Goal: Task Accomplishment & Management: Manage account settings

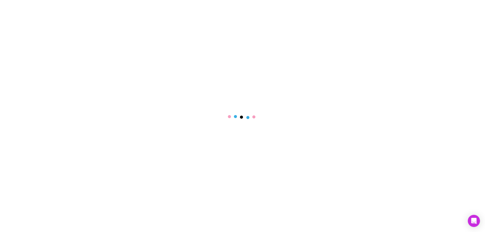
select select "****"
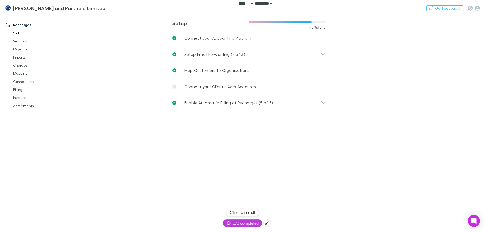
click at [237, 222] on span "0/3 completed" at bounding box center [243, 223] width 32 height 6
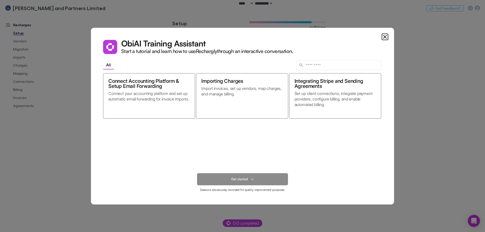
click at [394, 123] on dialog "Obi AI Training Assistant Start a tutorial and learn how to use Rechargly throu…" at bounding box center [242, 116] width 303 height 177
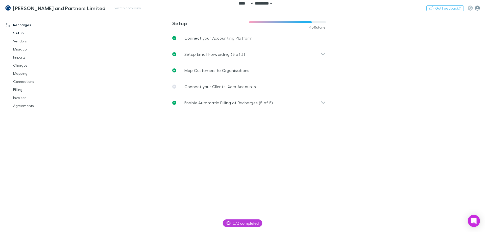
click at [476, 7] on icon "button" at bounding box center [477, 8] width 5 height 5
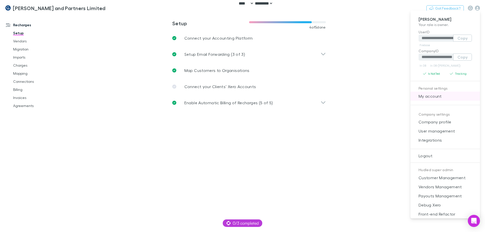
click at [442, 95] on span "My account" at bounding box center [444, 96] width 61 height 6
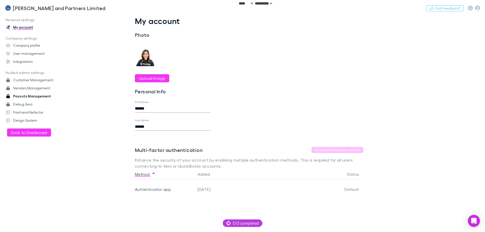
click at [30, 97] on link "Payouts Management" at bounding box center [34, 96] width 67 height 8
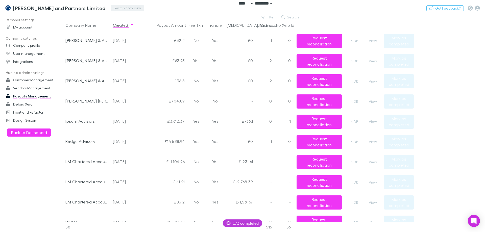
click at [111, 8] on button "Switch company" at bounding box center [127, 8] width 33 height 6
type input "******"
click at [129, 27] on li "Bridge Advisory" at bounding box center [131, 30] width 88 height 8
click at [15, 7] on h3 "Bridge Advisory" at bounding box center [34, 8] width 38 height 6
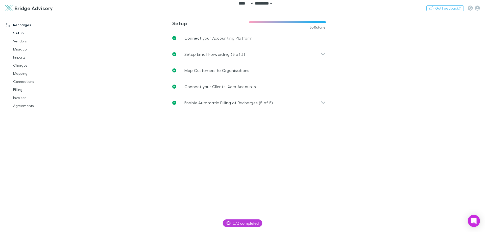
click at [19, 145] on div "Recharges Setup Vendors Migration Imports Charges Mapping Connections Billing I…" at bounding box center [34, 122] width 69 height 212
click at [21, 66] on link "Charges" at bounding box center [38, 65] width 60 height 8
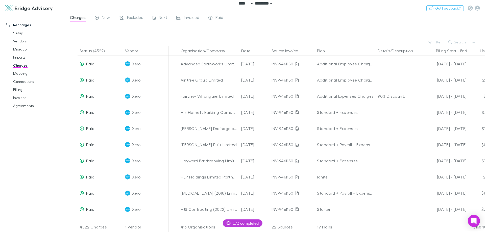
click at [381, 17] on div "Charges New Excluded Next Invoiced Paid" at bounding box center [275, 19] width 420 height 10
click at [479, 7] on icon "button" at bounding box center [477, 8] width 5 height 5
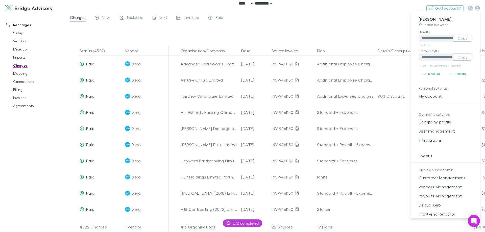
click at [37, 51] on div at bounding box center [242, 116] width 485 height 232
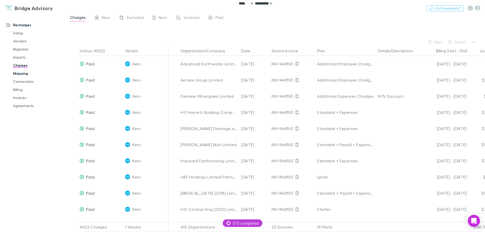
click at [22, 77] on link "Mapping" at bounding box center [38, 73] width 60 height 8
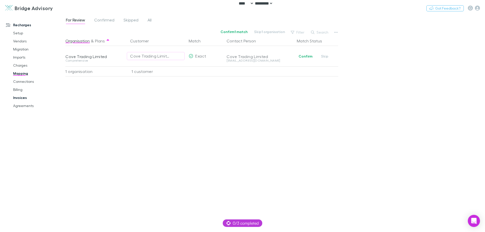
click at [22, 95] on link "Invoices" at bounding box center [38, 98] width 60 height 8
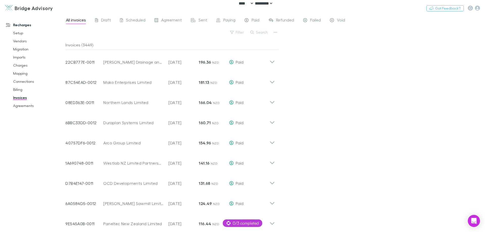
click at [3, 145] on div "Recharges Setup Vendors Migration Imports Charges Mapping Connections Billing I…" at bounding box center [34, 122] width 69 height 212
click at [263, 31] on button "Search" at bounding box center [259, 32] width 23 height 6
paste input "**********"
type input "**********"
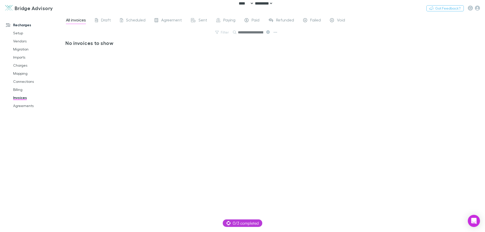
scroll to position [0, 1088]
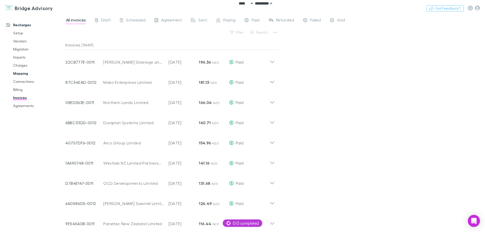
click at [20, 74] on link "Mapping" at bounding box center [38, 73] width 60 height 8
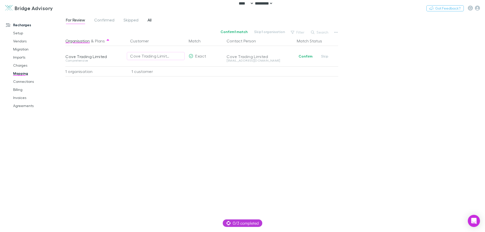
click at [149, 19] on span "All" at bounding box center [150, 20] width 4 height 7
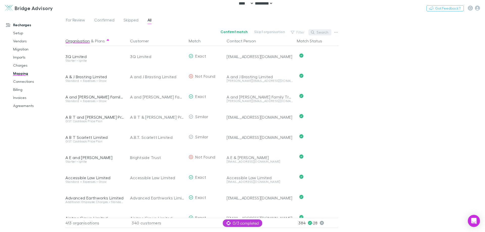
click at [317, 33] on button "Search" at bounding box center [319, 32] width 23 height 6
paste input "**********"
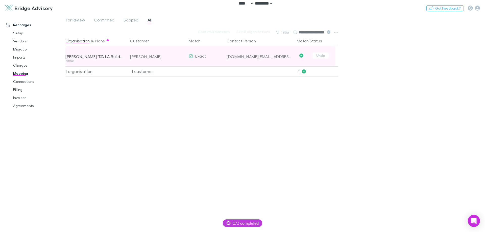
click at [240, 57] on div "[DOMAIN_NAME][EMAIL_ADDRESS][DOMAIN_NAME]" at bounding box center [260, 56] width 66 height 5
copy div "[DOMAIN_NAME][EMAIL_ADDRESS][DOMAIN_NAME]"
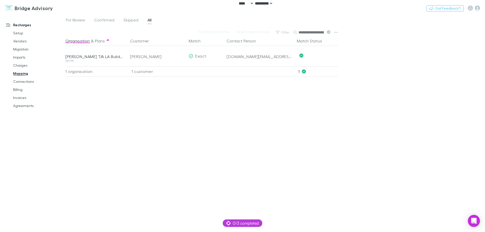
click at [311, 33] on input "**********" at bounding box center [311, 32] width 25 height 7
paste input "****"
click at [301, 32] on input "**********" at bounding box center [311, 32] width 25 height 7
type input "**********"
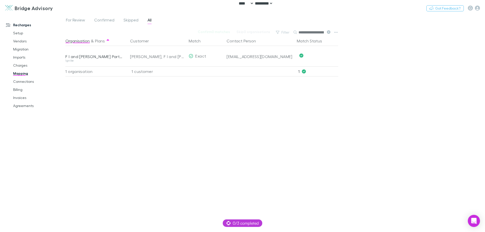
click at [381, 83] on div "**********" at bounding box center [275, 123] width 420 height 218
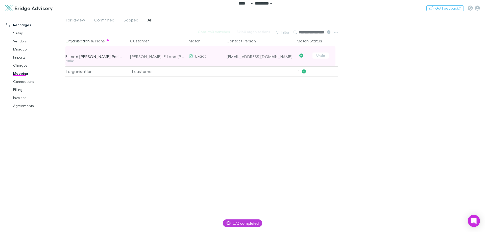
click at [249, 55] on div "[EMAIL_ADDRESS][DOMAIN_NAME]" at bounding box center [260, 56] width 66 height 5
copy div "[EMAIL_ADDRESS][DOMAIN_NAME]"
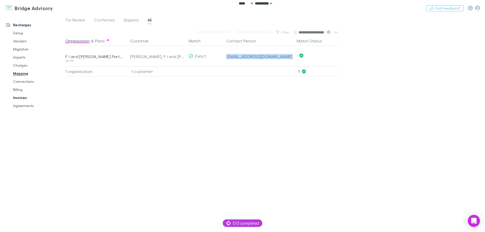
click at [20, 95] on link "Invoices" at bounding box center [38, 98] width 60 height 8
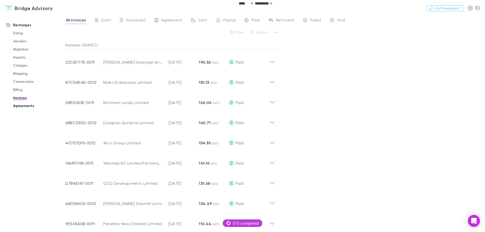
click at [23, 106] on link "Agreements" at bounding box center [38, 106] width 60 height 8
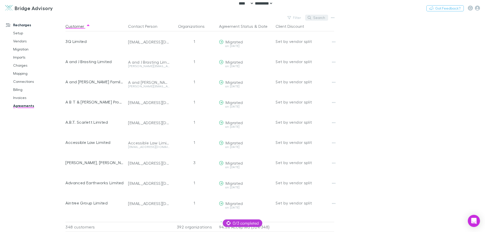
click at [313, 17] on button "Search" at bounding box center [316, 18] width 23 height 6
paste input "**********"
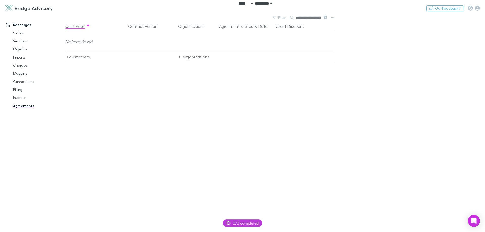
click at [235, 78] on div "Customer Contact Person Organizations Agreement Status & Date Client Discount N…" at bounding box center [204, 126] width 278 height 211
click at [295, 17] on input "**********" at bounding box center [307, 17] width 25 height 7
click at [315, 20] on input "**********" at bounding box center [307, 17] width 25 height 7
paste input "***"
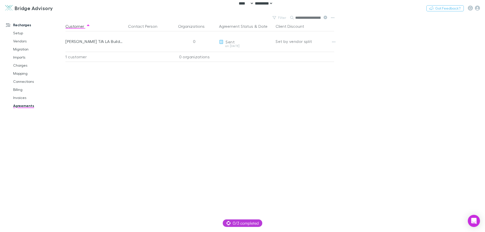
drag, startPoint x: 387, startPoint y: 101, endPoint x: 378, endPoint y: 92, distance: 12.7
click at [387, 101] on main "**********" at bounding box center [275, 123] width 420 height 218
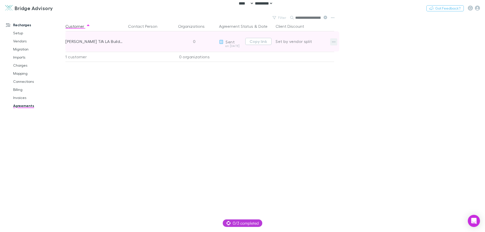
click at [333, 41] on icon "button" at bounding box center [334, 42] width 4 height 4
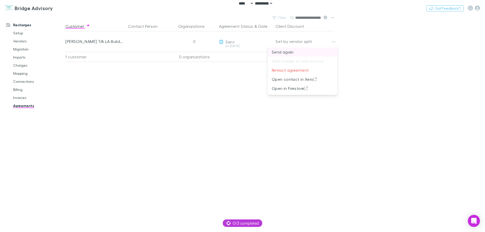
click at [327, 50] on p "Send again" at bounding box center [302, 52] width 61 height 6
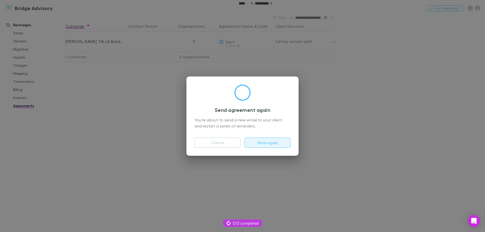
click at [264, 141] on button "Send again" at bounding box center [267, 143] width 46 height 10
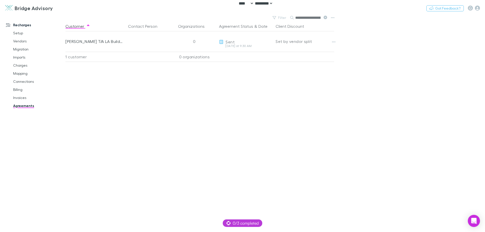
scroll to position [0, 15]
click at [316, 18] on input "**********" at bounding box center [307, 17] width 25 height 7
paste input "text"
click at [277, 105] on div "Customer Contact Person Organizations Agreement Status & Date Client Discount […" at bounding box center [204, 126] width 278 height 211
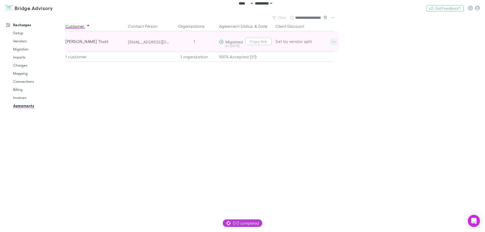
click at [333, 42] on icon "button" at bounding box center [334, 42] width 4 height 4
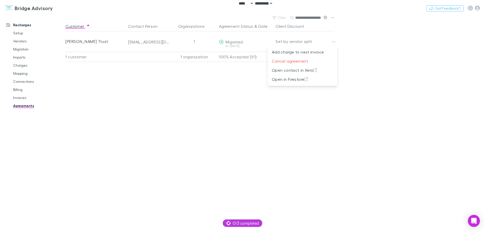
click at [376, 59] on div at bounding box center [242, 116] width 485 height 232
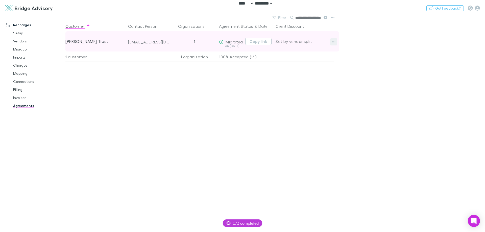
click at [332, 42] on icon "button" at bounding box center [334, 42] width 4 height 4
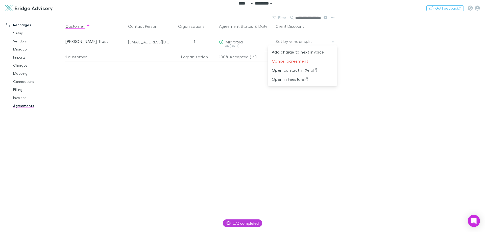
click at [389, 42] on div at bounding box center [242, 116] width 485 height 232
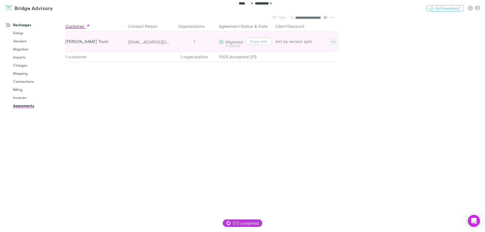
click at [335, 41] on icon "button" at bounding box center [334, 42] width 4 height 4
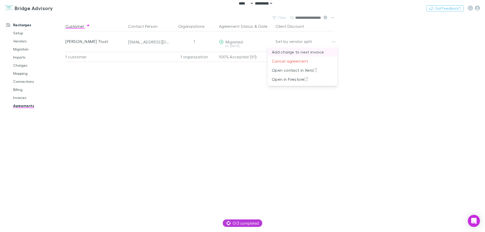
drag, startPoint x: 378, startPoint y: 68, endPoint x: 288, endPoint y: 54, distance: 90.9
click at [378, 68] on div at bounding box center [242, 116] width 485 height 232
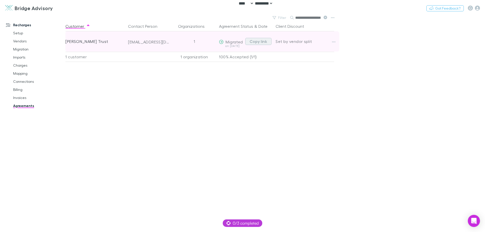
click at [261, 41] on button "Copy link" at bounding box center [258, 41] width 26 height 7
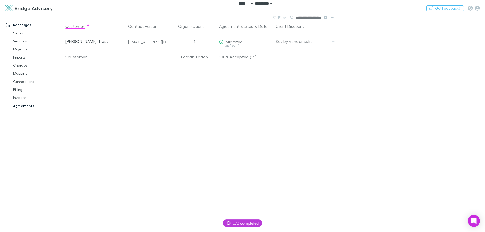
click at [314, 18] on input "**********" at bounding box center [307, 17] width 25 height 7
paste input "***"
click at [274, 93] on div "Customer Contact Person Organizations Agreement Status & Date Client Discount N…" at bounding box center [204, 126] width 278 height 211
click at [306, 17] on input "**********" at bounding box center [307, 17] width 25 height 7
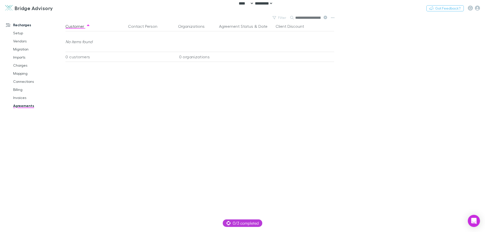
paste input "***"
type input "**********"
click at [241, 92] on div "Customer Contact Person Organizations Agreement Status & Date Client Discount […" at bounding box center [204, 126] width 278 height 211
click at [21, 73] on link "Mapping" at bounding box center [38, 73] width 60 height 8
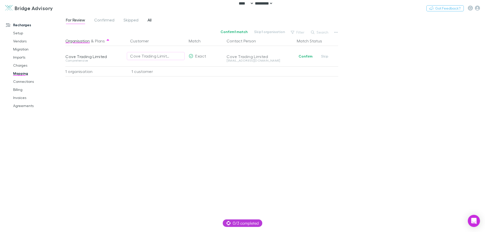
click at [149, 20] on span "All" at bounding box center [150, 20] width 4 height 7
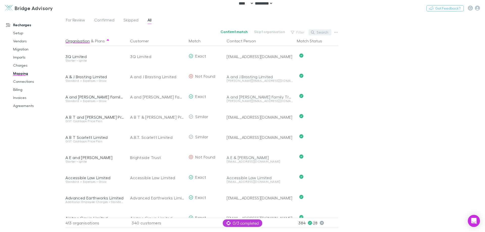
click at [316, 32] on button "Search" at bounding box center [319, 32] width 23 height 6
paste input "**********"
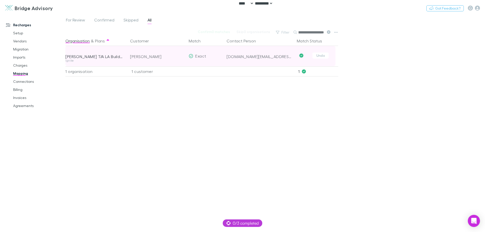
type input "**********"
click at [260, 60] on div at bounding box center [260, 62] width 66 height 7
click at [258, 56] on div "[DOMAIN_NAME][EMAIL_ADDRESS][DOMAIN_NAME]" at bounding box center [260, 56] width 66 height 5
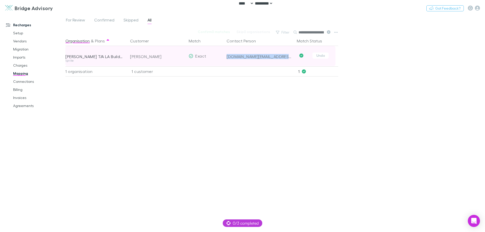
copy div "[DOMAIN_NAME][EMAIL_ADDRESS][DOMAIN_NAME]"
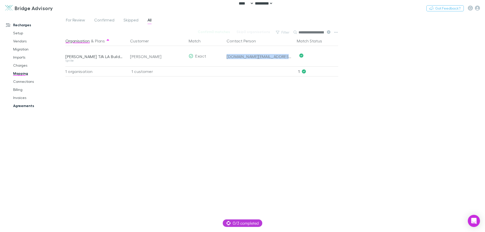
click at [25, 105] on link "Agreements" at bounding box center [38, 106] width 60 height 8
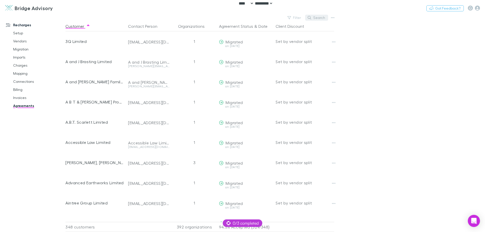
click at [315, 18] on button "Search" at bounding box center [316, 18] width 23 height 6
paste input "**********"
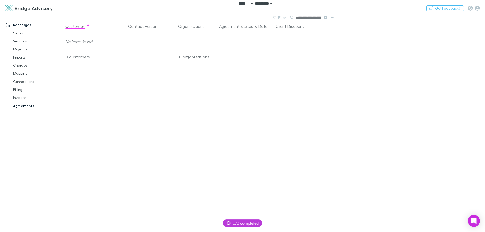
scroll to position [0, 14]
type input "**********"
click at [303, 99] on div "Customer Contact Person Organizations Agreement Status & Date Client Discount N…" at bounding box center [204, 126] width 278 height 211
click at [297, 17] on input "**********" at bounding box center [307, 17] width 25 height 7
click at [297, 18] on input "**********" at bounding box center [307, 17] width 25 height 7
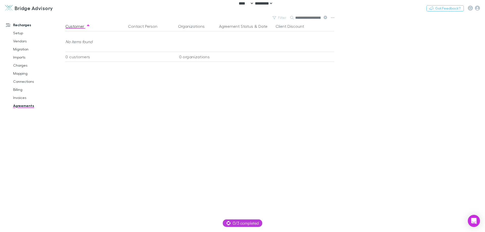
click at [295, 18] on input "**********" at bounding box center [307, 17] width 25 height 7
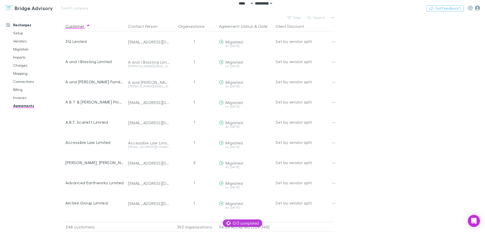
click at [479, 8] on icon "button" at bounding box center [477, 8] width 5 height 5
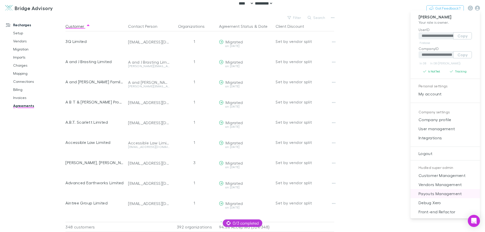
scroll to position [4, 0]
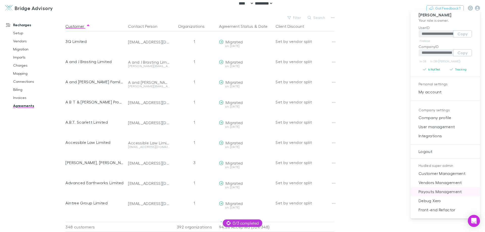
click at [435, 192] on span "Payouts Management" at bounding box center [444, 192] width 61 height 6
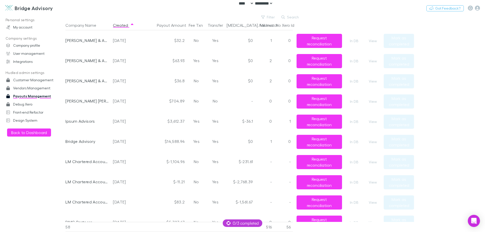
click at [288, 18] on button "Search" at bounding box center [290, 17] width 23 height 6
click at [257, 18] on div "Filter Search" at bounding box center [183, 17] width 237 height 6
click at [273, 15] on button "Filter" at bounding box center [268, 17] width 19 height 6
type input "******"
click at [231, 48] on li "Bridge Advisory" at bounding box center [234, 50] width 88 height 8
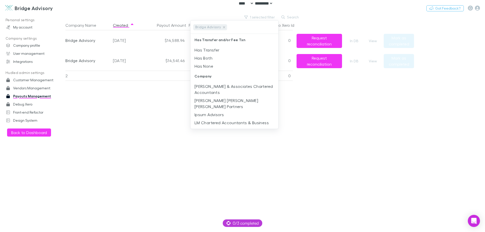
click at [148, 98] on div at bounding box center [242, 116] width 485 height 232
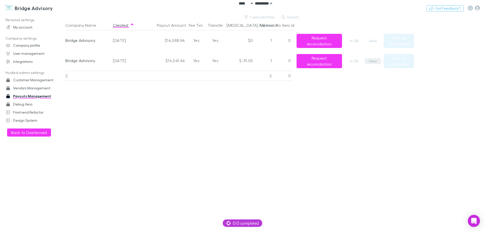
click at [374, 60] on button "View" at bounding box center [373, 61] width 16 height 6
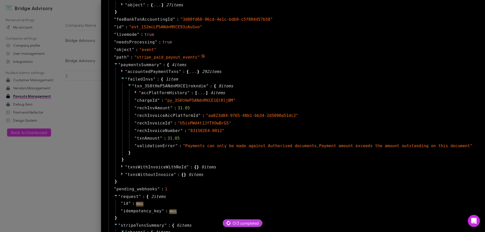
scroll to position [328, 0]
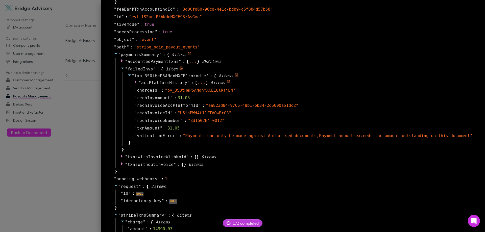
click at [138, 82] on icon at bounding box center [136, 82] width 4 height 4
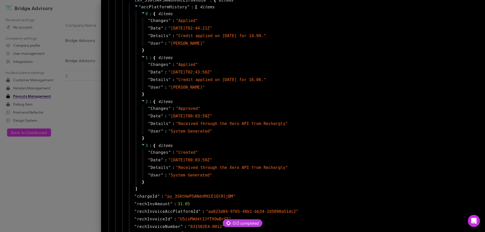
scroll to position [303, 0]
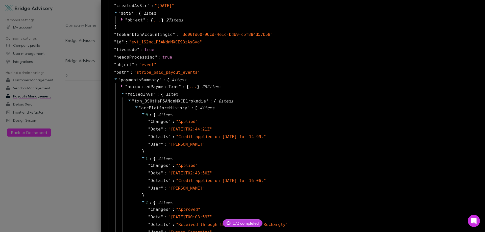
click at [94, 99] on div at bounding box center [242, 116] width 485 height 232
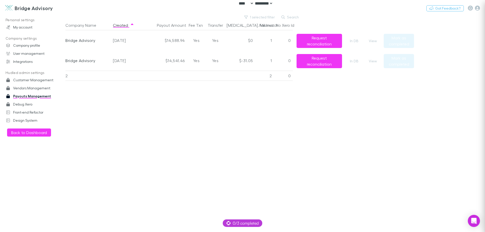
scroll to position [0, 0]
click at [156, 172] on div "Company Name Created Payout Amount Fee Txn Transfer [MEDICAL_DATA]. Mismatch Fa…" at bounding box center [239, 126] width 349 height 212
click at [368, 59] on button "View" at bounding box center [373, 61] width 16 height 6
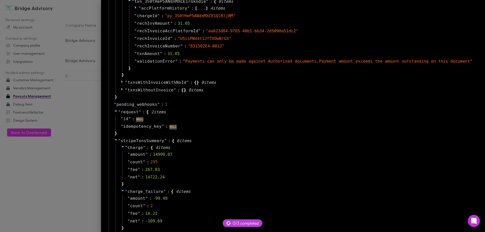
scroll to position [404, 0]
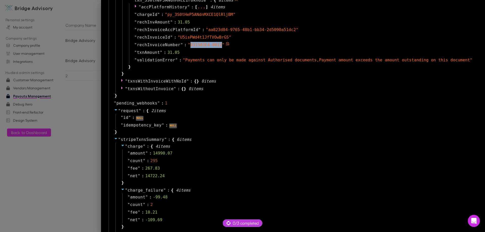
drag, startPoint x: 210, startPoint y: 45, endPoint x: 240, endPoint y: 45, distance: 30.1
click at [225, 45] on span "" 831502E4-0012 "" at bounding box center [206, 44] width 37 height 5
copy span "831502E4-0012"
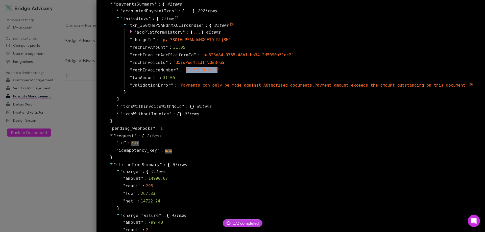
scroll to position [328, 0]
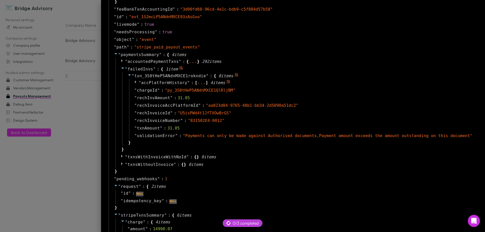
click at [136, 82] on icon at bounding box center [136, 82] width 2 height 3
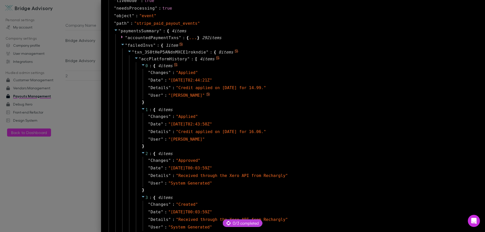
scroll to position [354, 0]
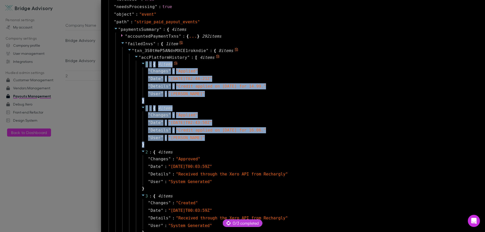
drag, startPoint x: 175, startPoint y: 142, endPoint x: 169, endPoint y: 64, distance: 79.0
click at [169, 64] on div "0 : { 4 item s " Changes " : " Applied " " Date " : " [DATE]T02:44:21Z " " Deta…" at bounding box center [305, 149] width 338 height 176
copy div "0 : { 4 item s " Changes " : " Applied " " Date " : " [DATE]T02:44:21Z " " Deta…"
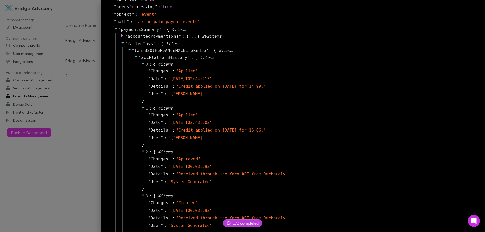
click at [108, 68] on div at bounding box center [242, 116] width 485 height 232
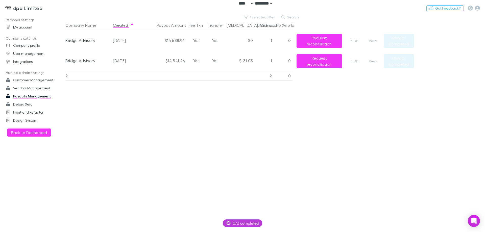
click at [294, 16] on button "Search" at bounding box center [290, 17] width 23 height 6
drag, startPoint x: 264, startPoint y: 16, endPoint x: 245, endPoint y: 16, distance: 18.7
click at [263, 16] on div "1 selected filter Search" at bounding box center [272, 17] width 61 height 6
click at [253, 16] on button "1 selected filter" at bounding box center [260, 17] width 36 height 6
type input "***"
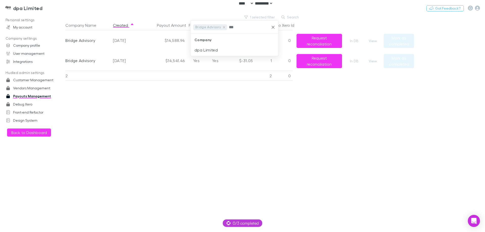
click at [224, 25] on div "Bridge Advisory" at bounding box center [210, 27] width 34 height 6
click at [216, 49] on li "dpa Limited" at bounding box center [234, 50] width 88 height 8
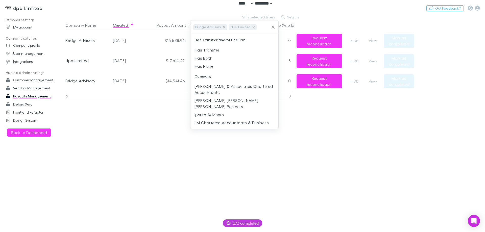
click at [224, 26] on icon at bounding box center [224, 27] width 2 height 2
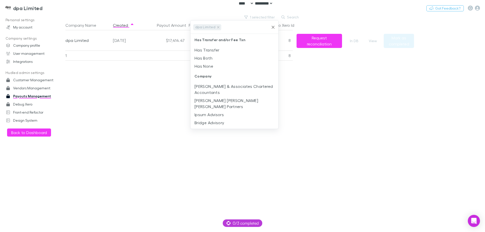
drag, startPoint x: 138, startPoint y: 128, endPoint x: 140, endPoint y: 125, distance: 3.7
click at [138, 127] on div at bounding box center [242, 116] width 485 height 232
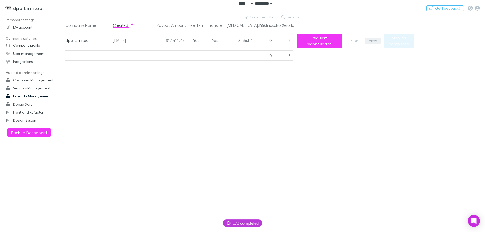
click at [370, 39] on button "View" at bounding box center [373, 41] width 16 height 6
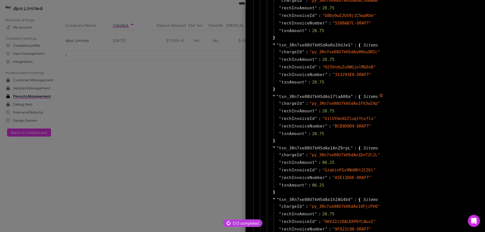
scroll to position [619, 0]
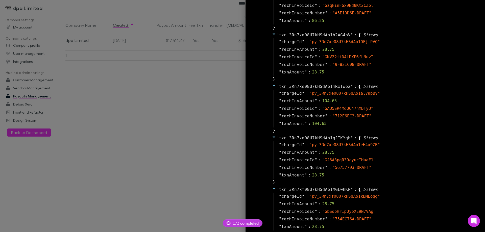
click at [199, 114] on div at bounding box center [242, 116] width 485 height 232
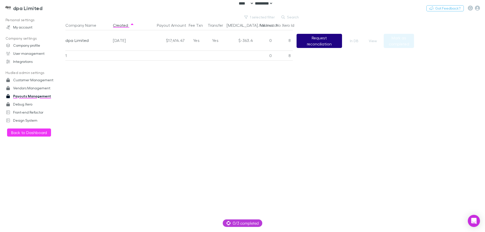
click at [314, 38] on button "Request reconciliation" at bounding box center [319, 41] width 45 height 14
click at [465, 125] on main "1 selected filter Search Company Name Created Payout Amount Fee Txn Transfer [M…" at bounding box center [275, 123] width 420 height 218
click at [322, 38] on button "Request reconciliation" at bounding box center [319, 41] width 45 height 14
click at [483, 73] on main "1 selected filter Search Company Name Created Payout Amount Fee Txn Transfer [M…" at bounding box center [275, 123] width 420 height 218
click at [74, 5] on button "Switch company" at bounding box center [63, 8] width 33 height 6
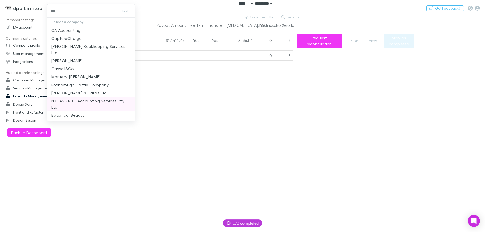
type input "****"
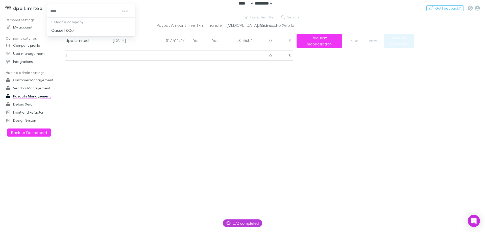
drag, startPoint x: 73, startPoint y: 31, endPoint x: 253, endPoint y: 32, distance: 180.3
click at [73, 32] on p "Cassell&Co" at bounding box center [62, 30] width 23 height 6
click at [261, 16] on button "1 selected filter" at bounding box center [260, 17] width 36 height 6
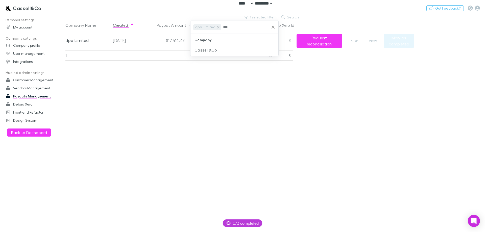
type input "****"
click at [216, 49] on li "Cassell&Co" at bounding box center [234, 50] width 88 height 8
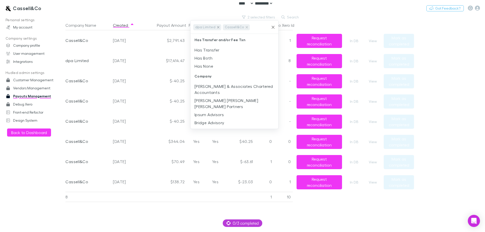
click at [217, 28] on icon at bounding box center [218, 27] width 4 height 4
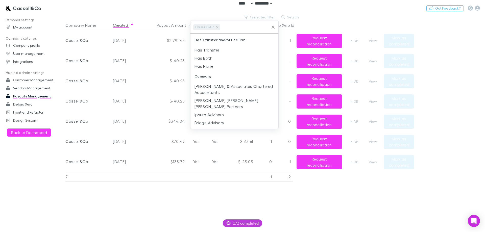
click at [351, 23] on div at bounding box center [242, 116] width 485 height 232
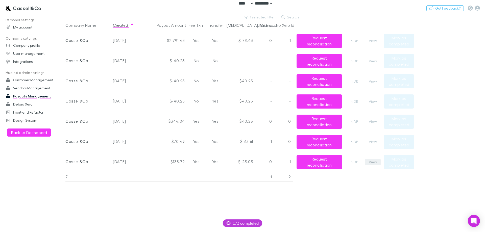
click at [372, 164] on button "View" at bounding box center [373, 162] width 16 height 6
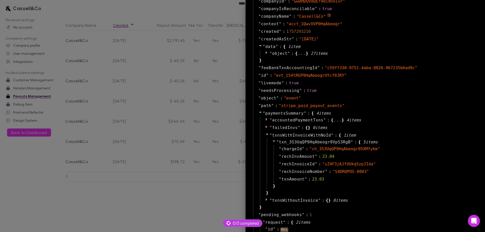
scroll to position [278, 0]
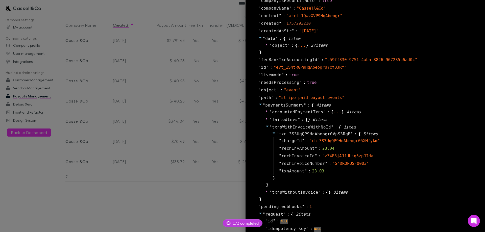
drag, startPoint x: 142, startPoint y: 169, endPoint x: 127, endPoint y: 164, distance: 15.4
click at [140, 169] on div at bounding box center [242, 116] width 485 height 232
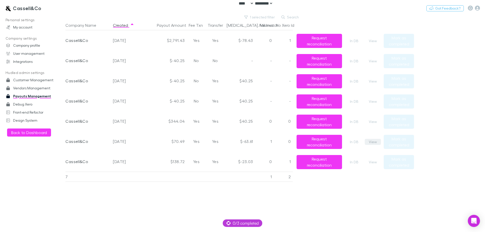
click at [374, 143] on button "View" at bounding box center [373, 142] width 16 height 6
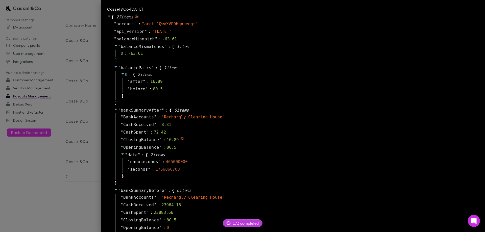
scroll to position [333, 0]
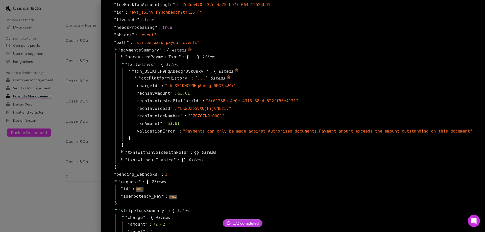
click at [168, 77] on span "accPlatformHistory" at bounding box center [164, 78] width 46 height 5
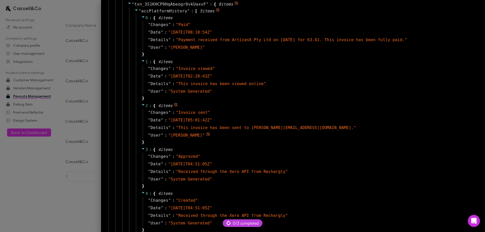
scroll to position [357, 0]
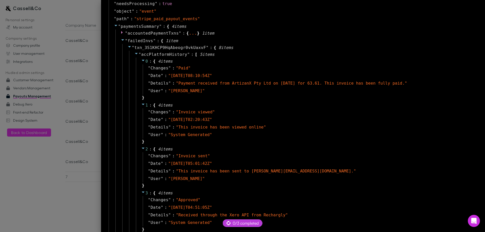
click at [41, 166] on div at bounding box center [242, 116] width 485 height 232
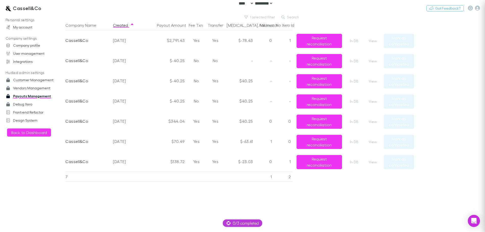
scroll to position [0, 0]
click at [31, 8] on h3 "Cassell&Co" at bounding box center [27, 8] width 29 height 6
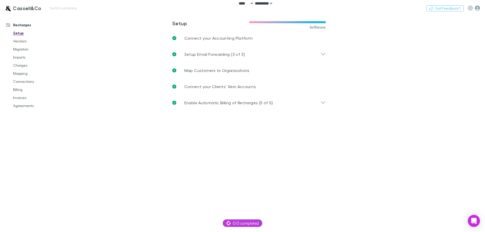
click at [476, 10] on icon "button" at bounding box center [477, 8] width 5 height 5
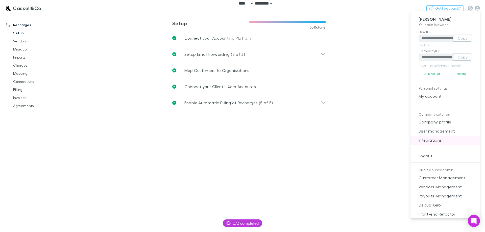
click at [452, 142] on span "Integrations" at bounding box center [444, 140] width 61 height 6
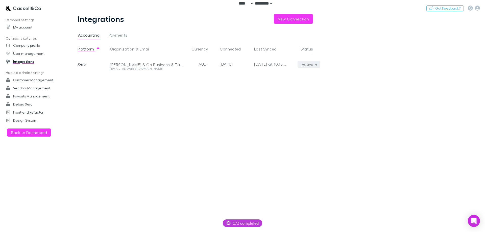
click at [310, 64] on button "Active" at bounding box center [309, 64] width 23 height 7
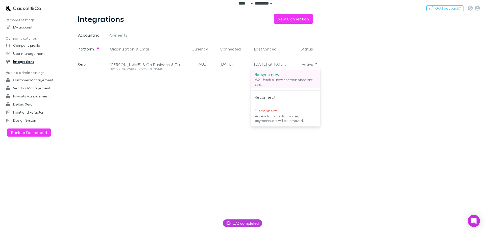
click at [288, 71] on li "Re-sync now We'll fetch all new contacts since last sync" at bounding box center [285, 79] width 69 height 18
drag, startPoint x: 145, startPoint y: 110, endPoint x: 91, endPoint y: 77, distance: 63.6
click at [145, 110] on div at bounding box center [242, 116] width 485 height 232
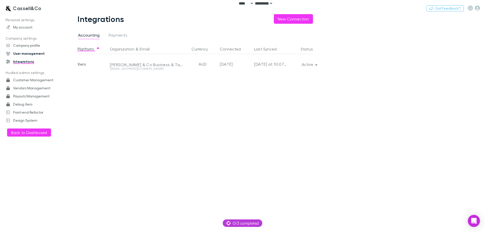
click at [34, 54] on link "User management" at bounding box center [34, 54] width 67 height 8
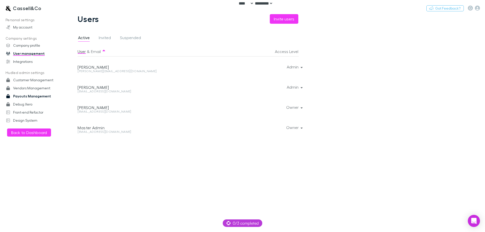
click at [25, 96] on link "Payouts Management" at bounding box center [34, 96] width 67 height 8
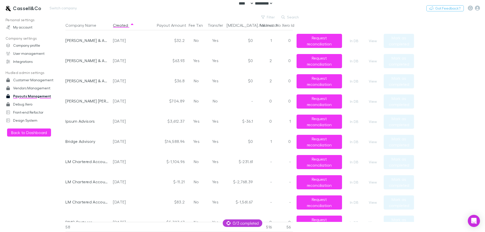
click at [30, 5] on h3 "Cassell&Co" at bounding box center [27, 8] width 29 height 6
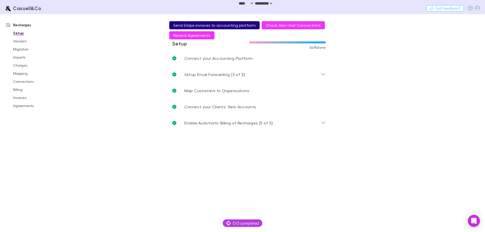
click at [192, 23] on button "Send Stripe invoices to accounting platform" at bounding box center [214, 25] width 90 height 8
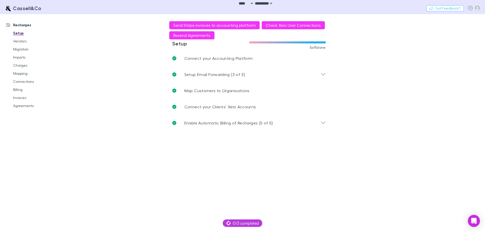
click at [93, 83] on main "**********" at bounding box center [275, 123] width 420 height 218
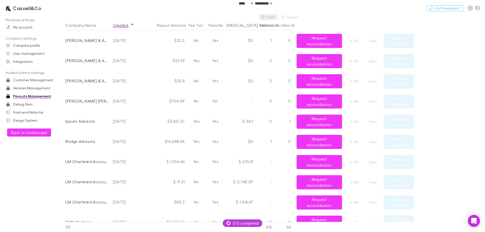
click at [274, 16] on button "Filter" at bounding box center [268, 17] width 19 height 6
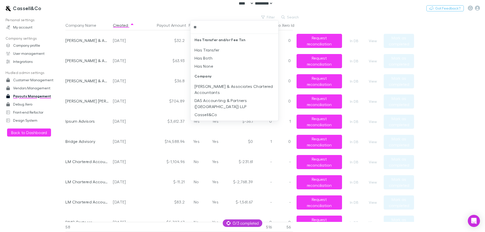
type input "***"
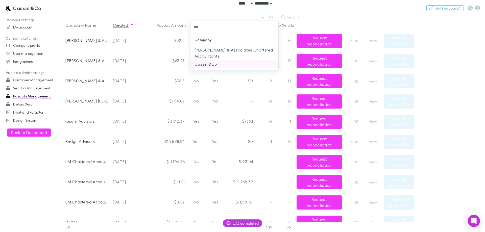
click at [222, 64] on li "Cassell&Co" at bounding box center [234, 64] width 88 height 8
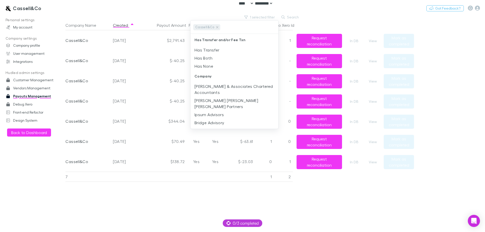
click at [326, 166] on div at bounding box center [242, 116] width 485 height 232
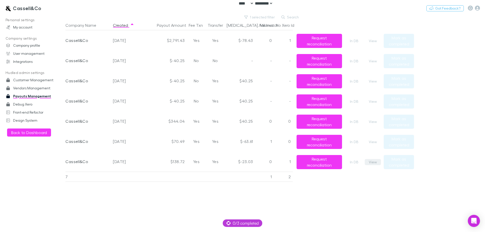
click at [371, 159] on button "View" at bounding box center [373, 162] width 16 height 6
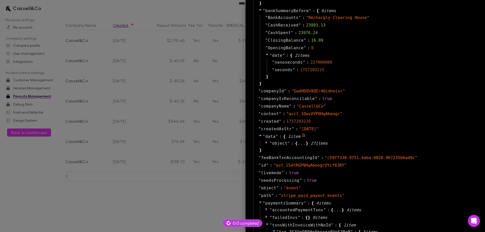
scroll to position [303, 0]
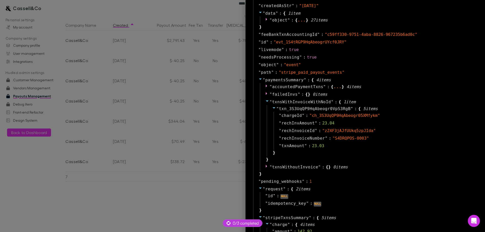
click at [178, 179] on div at bounding box center [242, 116] width 485 height 232
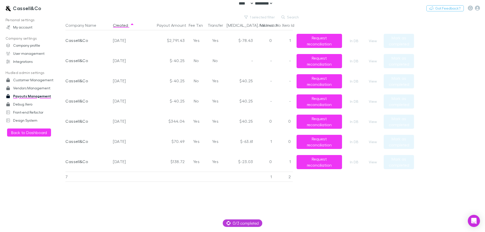
click at [370, 139] on div "View" at bounding box center [374, 141] width 19 height 20
click at [371, 140] on button "View" at bounding box center [373, 142] width 16 height 6
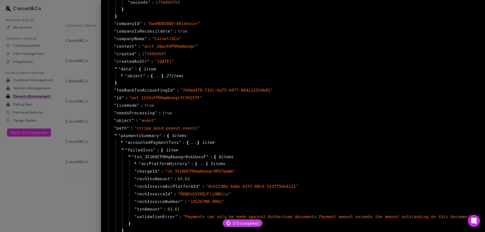
scroll to position [278, 0]
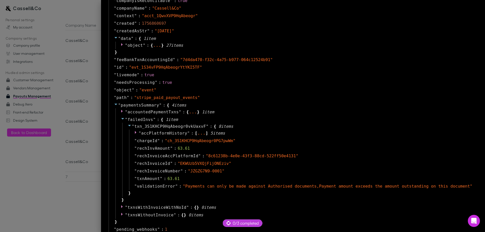
click at [88, 170] on div at bounding box center [242, 116] width 485 height 232
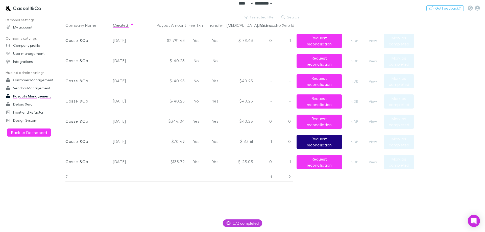
click at [313, 140] on button "Request reconciliation" at bounding box center [319, 142] width 45 height 14
click at [373, 141] on button "View" at bounding box center [373, 142] width 16 height 6
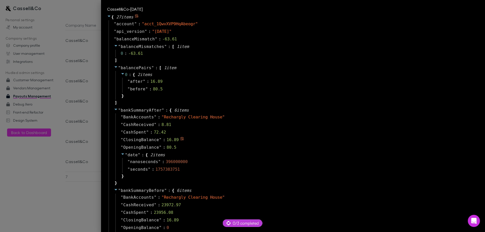
scroll to position [333, 0]
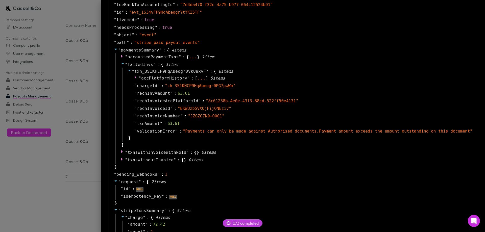
click at [124, 172] on div at bounding box center [242, 116] width 485 height 232
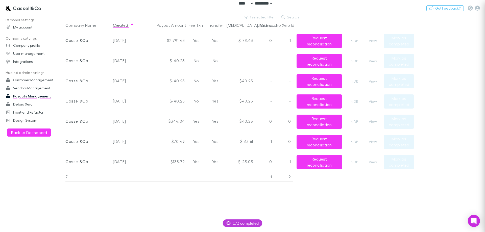
scroll to position [0, 0]
click at [373, 142] on button "View" at bounding box center [373, 142] width 16 height 6
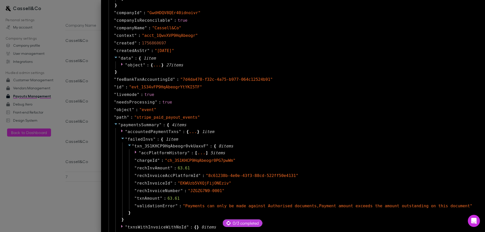
scroll to position [278, 0]
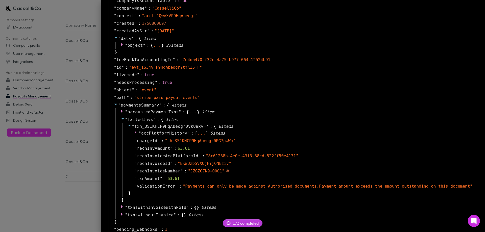
click at [230, 170] on icon at bounding box center [228, 170] width 4 height 4
drag, startPoint x: 403, startPoint y: 75, endPoint x: 315, endPoint y: 134, distance: 106.3
click at [398, 80] on div "" account " : " acct_1QwvXVP9HqAbeogr " " api_version " : " [DATE] " " balanceM…" at bounding box center [294, 140] width 370 height 797
drag, startPoint x: 212, startPoint y: 172, endPoint x: 240, endPoint y: 170, distance: 28.8
click at [225, 170] on span "" JZGZG7N9-0001 "" at bounding box center [206, 171] width 37 height 5
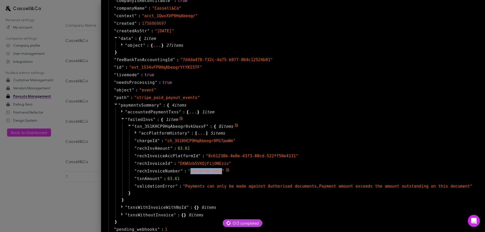
copy span "JZGZG7N9-0001"
click at [44, 170] on div at bounding box center [242, 116] width 485 height 232
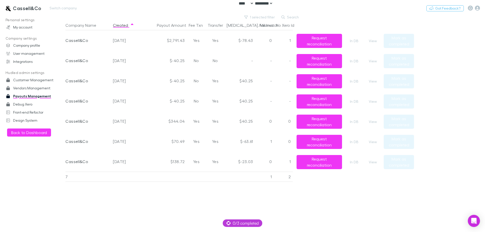
click at [20, 8] on h3 "Cassell&Co" at bounding box center [27, 8] width 29 height 6
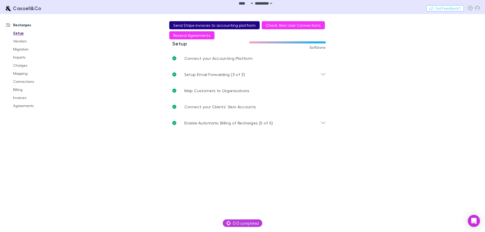
click at [192, 26] on button "Send Stripe invoices to accounting platform" at bounding box center [214, 25] width 90 height 8
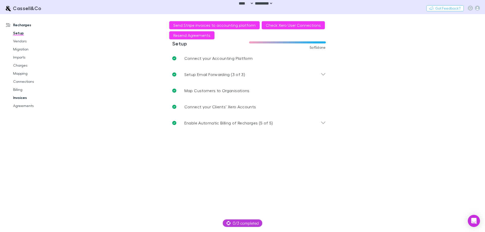
click at [23, 98] on link "Invoices" at bounding box center [38, 98] width 60 height 8
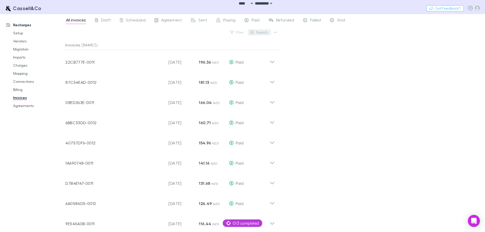
click at [267, 29] on button "Search" at bounding box center [259, 32] width 23 height 6
paste input "**********"
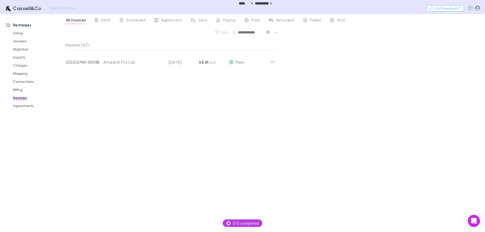
type input "**********"
click at [478, 9] on icon "button" at bounding box center [477, 8] width 5 height 5
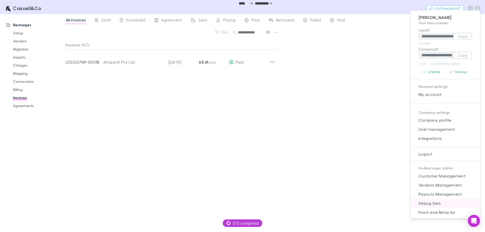
scroll to position [4, 0]
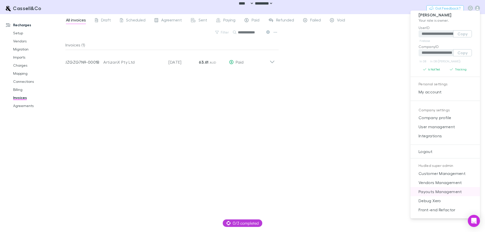
click at [438, 190] on span "Payouts Management" at bounding box center [444, 192] width 61 height 6
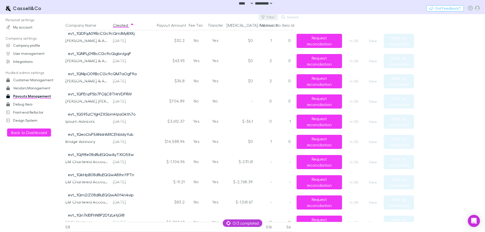
click at [270, 15] on button "Filter" at bounding box center [268, 17] width 19 height 6
type input "****"
click at [203, 50] on li "Cassell&Co" at bounding box center [234, 50] width 88 height 8
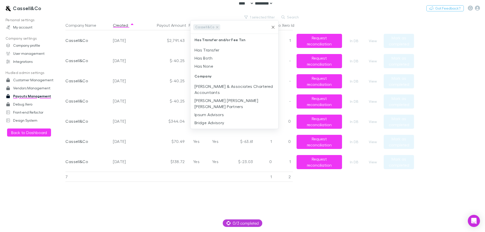
click at [181, 185] on div at bounding box center [242, 116] width 485 height 232
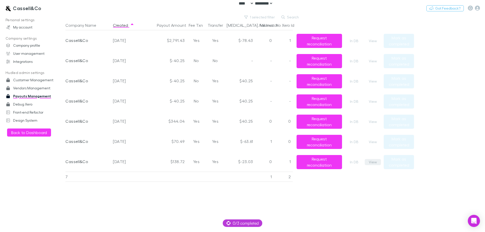
click at [375, 163] on button "View" at bounding box center [373, 162] width 16 height 6
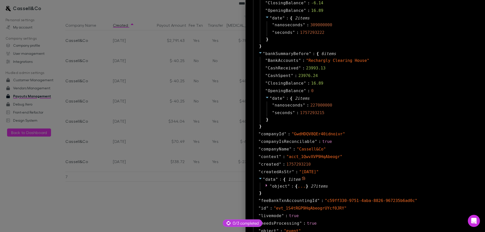
scroll to position [152, 0]
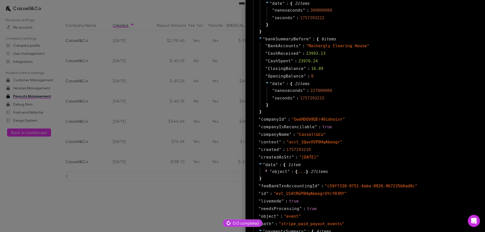
click at [210, 161] on div at bounding box center [242, 116] width 485 height 232
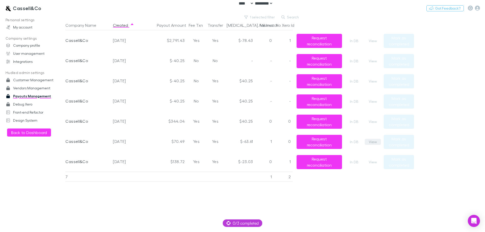
click at [373, 141] on button "View" at bounding box center [373, 142] width 16 height 6
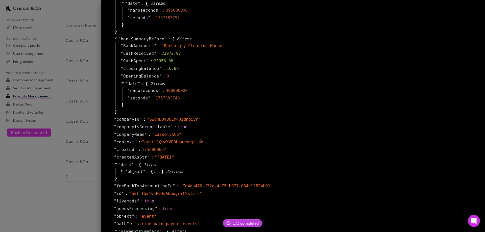
scroll to position [333, 0]
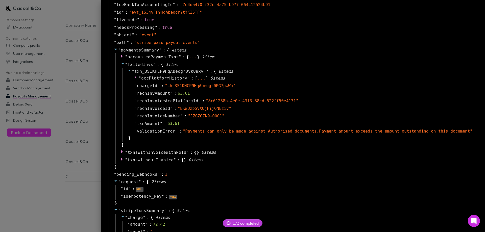
drag, startPoint x: 107, startPoint y: 174, endPoint x: 141, endPoint y: 162, distance: 36.0
click at [107, 174] on div at bounding box center [242, 116] width 485 height 232
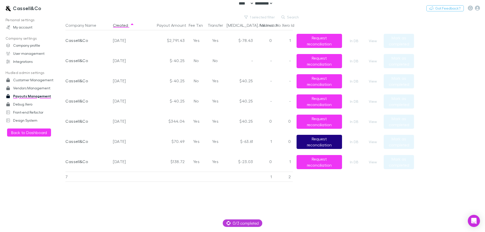
click at [332, 140] on button "Request reconciliation" at bounding box center [319, 142] width 45 height 14
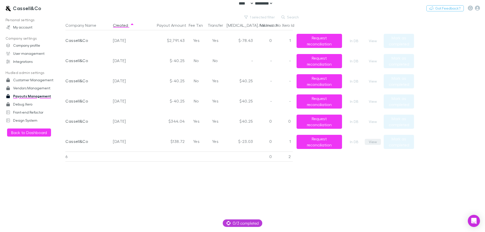
click at [373, 141] on button "View" at bounding box center [373, 142] width 16 height 6
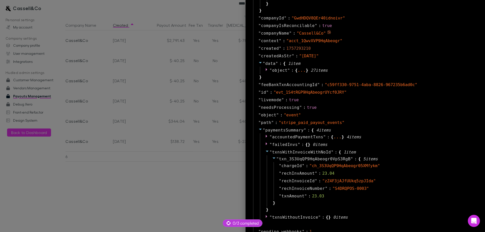
scroll to position [278, 0]
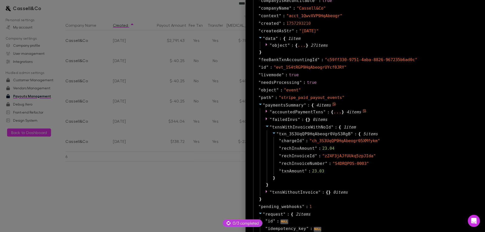
click at [265, 112] on icon at bounding box center [267, 111] width 4 height 4
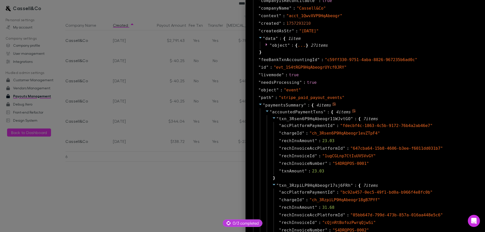
click at [265, 112] on icon at bounding box center [267, 111] width 4 height 4
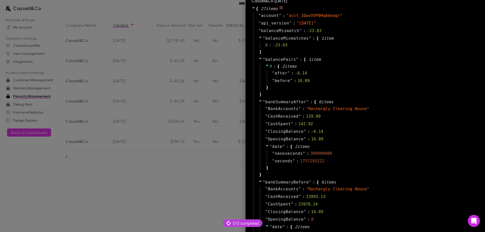
scroll to position [0, 0]
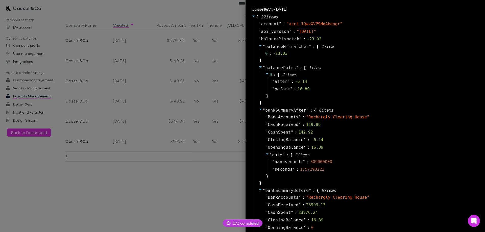
click at [114, 196] on div at bounding box center [242, 116] width 485 height 232
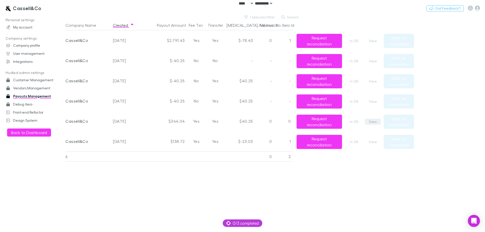
click at [371, 123] on button "View" at bounding box center [373, 122] width 16 height 6
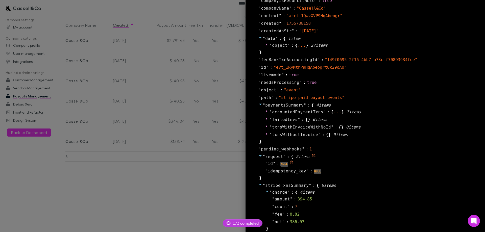
scroll to position [303, 0]
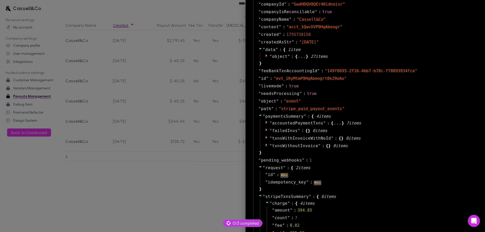
click at [84, 157] on div at bounding box center [242, 116] width 485 height 232
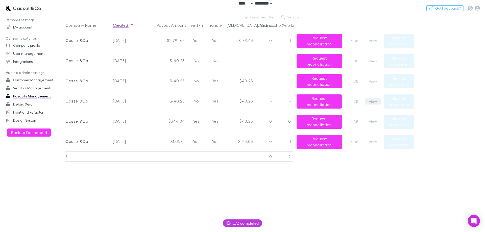
click at [375, 101] on button "View" at bounding box center [373, 102] width 16 height 6
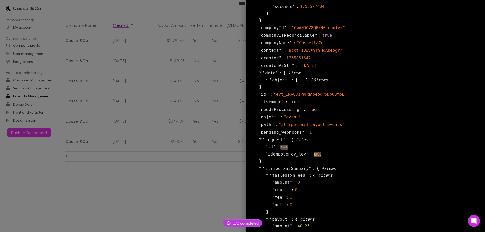
scroll to position [303, 0]
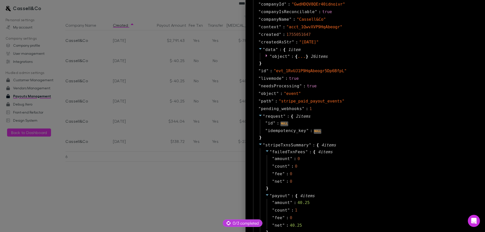
click at [136, 133] on div at bounding box center [242, 116] width 485 height 232
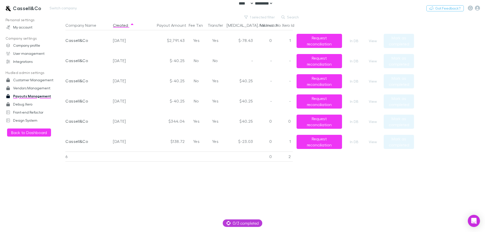
click at [35, 7] on h3 "Cassell&Co" at bounding box center [27, 8] width 29 height 6
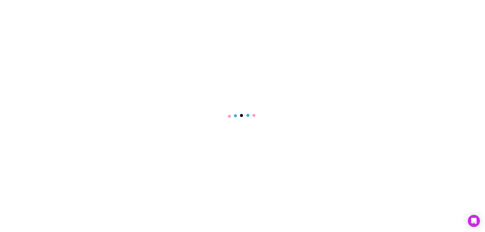
select select "****"
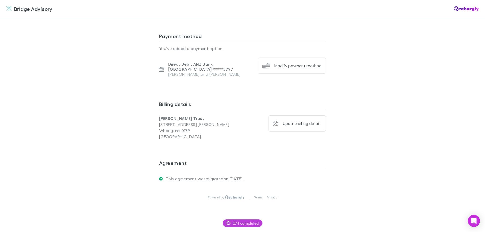
scroll to position [526, 0]
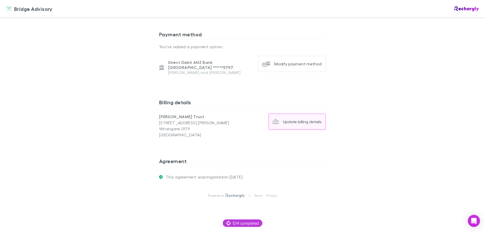
click at [273, 119] on icon "button" at bounding box center [276, 121] width 6 height 5
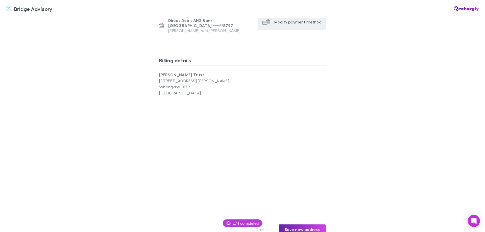
scroll to position [602, 0]
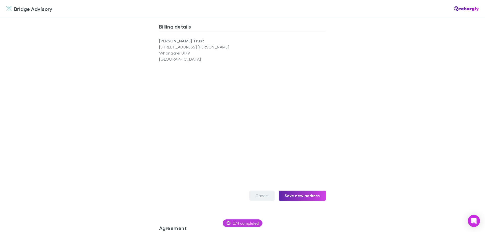
click at [262, 191] on button "Cancel" at bounding box center [261, 196] width 25 height 10
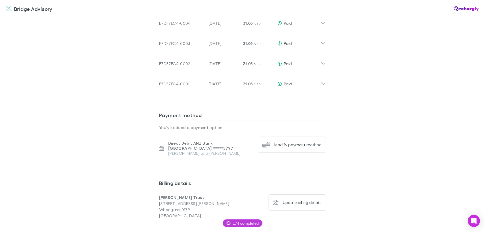
scroll to position [451, 0]
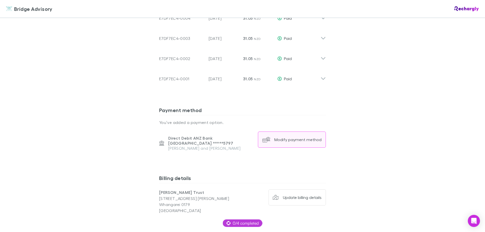
click at [279, 137] on div "Modify payment method" at bounding box center [297, 139] width 47 height 5
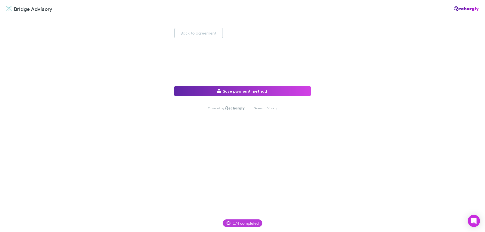
click at [201, 27] on div "Back to agreement Save payment method Powered by | Terms Privacy" at bounding box center [242, 79] width 485 height 123
click at [201, 33] on button "Back to agreement" at bounding box center [198, 33] width 48 height 10
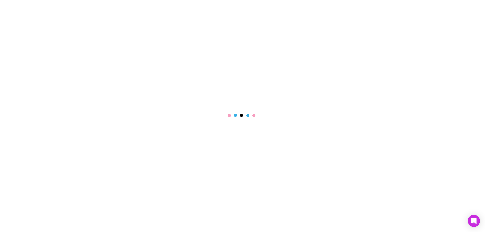
select select "****"
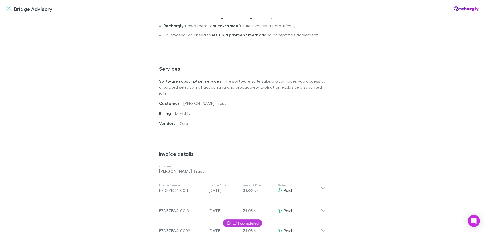
scroll to position [152, 0]
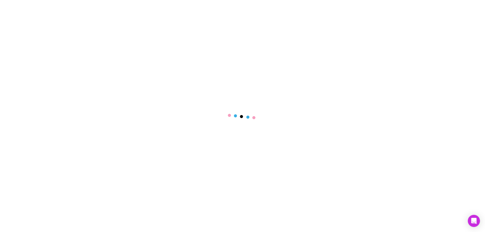
select select "****"
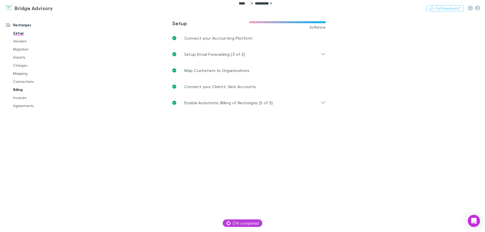
click at [20, 93] on link "Billing" at bounding box center [38, 90] width 60 height 8
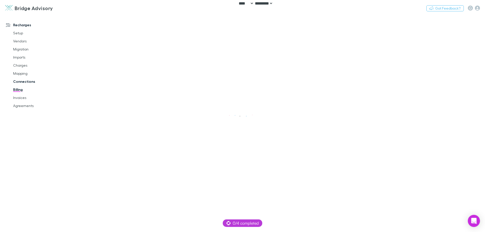
click at [26, 82] on link "Connections" at bounding box center [38, 82] width 60 height 8
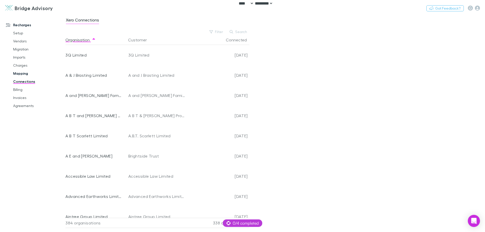
click at [21, 71] on link "Mapping" at bounding box center [38, 73] width 60 height 8
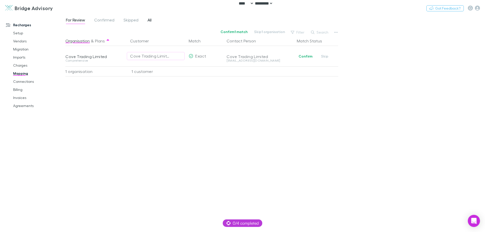
click at [150, 19] on span "All" at bounding box center [150, 20] width 4 height 7
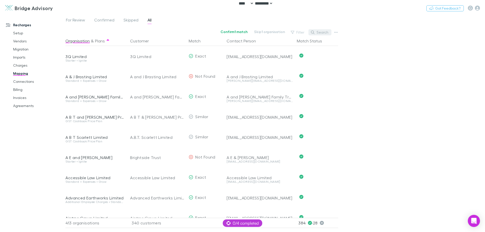
click at [315, 32] on button "Search" at bounding box center [319, 32] width 23 height 6
paste input "**********"
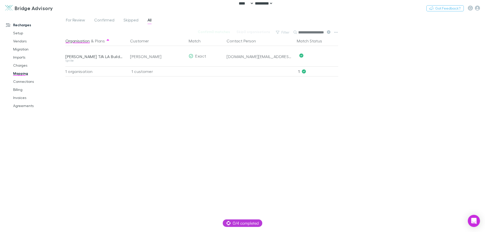
type input "**********"
click at [262, 92] on div "Organisation & Plans Customer Match Contact Person Match Status Lee Abbott T/A …" at bounding box center [202, 132] width 274 height 192
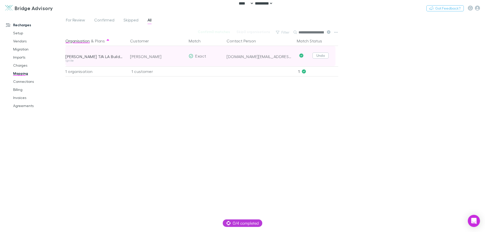
click at [318, 56] on button "Undo" at bounding box center [320, 56] width 16 height 6
click at [297, 56] on button "Confirm" at bounding box center [305, 56] width 20 height 6
click at [85, 57] on div "[PERSON_NAME] T/A LA Builders" at bounding box center [94, 56] width 59 height 5
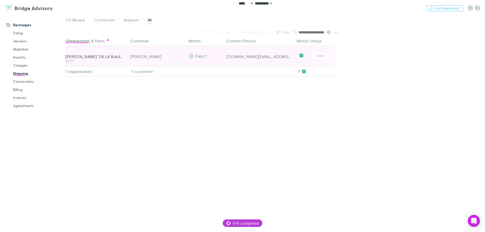
click at [238, 56] on div "[DOMAIN_NAME][EMAIL_ADDRESS][DOMAIN_NAME]" at bounding box center [260, 56] width 66 height 5
copy div "[DOMAIN_NAME][EMAIL_ADDRESS][DOMAIN_NAME]"
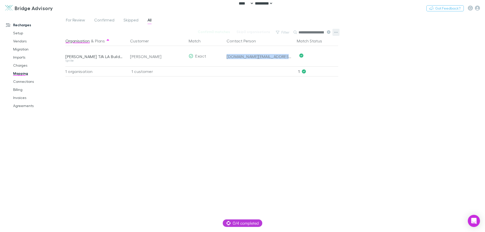
click at [337, 32] on icon "button" at bounding box center [336, 32] width 4 height 1
click at [313, 79] on p "Re-sync contacts" at bounding box center [304, 80] width 61 height 6
click at [1, 157] on div "Recharges Setup Vendors Migration Imports Charges Mapping Connections Billing I…" at bounding box center [34, 122] width 69 height 212
click at [23, 108] on link "Agreements" at bounding box center [38, 106] width 60 height 8
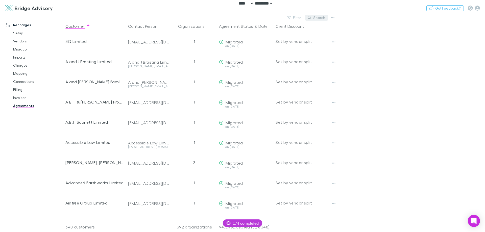
click at [314, 18] on button "Search" at bounding box center [316, 18] width 23 height 6
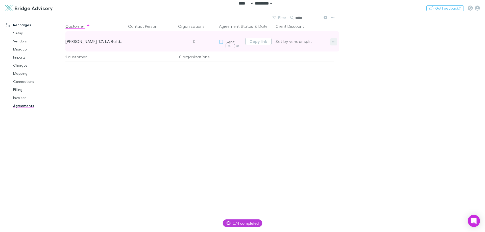
type input "*****"
click at [336, 41] on button "button" at bounding box center [333, 41] width 7 height 7
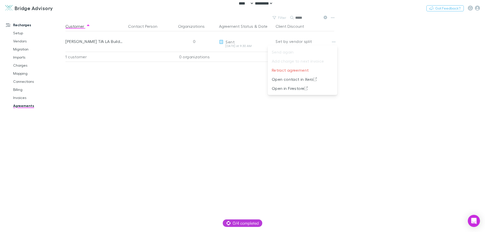
click at [366, 45] on div at bounding box center [242, 116] width 485 height 232
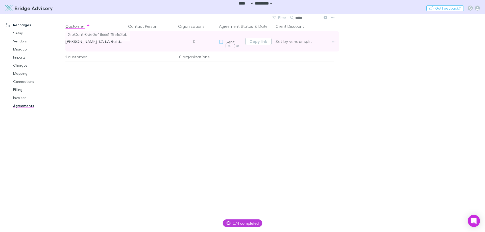
click at [109, 34] on span "XroCont-0de0e486661f18e1e2bb" at bounding box center [97, 36] width 65 height 10
drag, startPoint x: 109, startPoint y: 34, endPoint x: 89, endPoint y: 37, distance: 20.2
click at [89, 37] on span "XroCont-0de0e486661f18e1e2bb" at bounding box center [97, 36] width 65 height 10
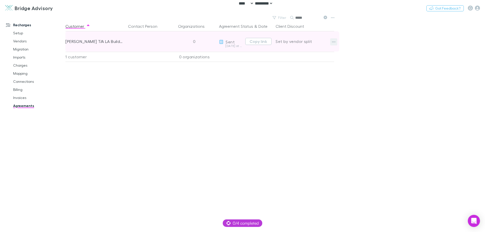
click at [334, 42] on icon "button" at bounding box center [334, 42] width 4 height 4
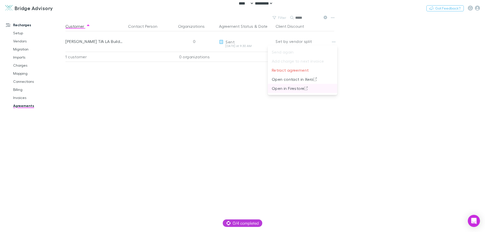
click at [312, 88] on p "Open in Firestore" at bounding box center [302, 88] width 61 height 6
click at [326, 18] on icon at bounding box center [326, 18] width 4 height 4
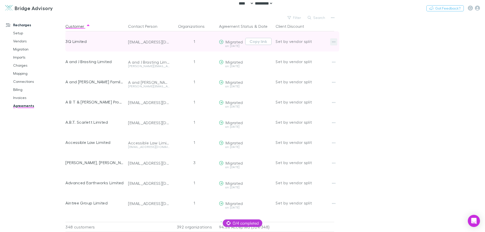
click at [335, 41] on icon "button" at bounding box center [334, 42] width 4 height 4
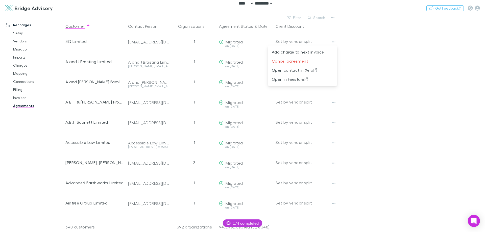
click at [409, 58] on div at bounding box center [242, 116] width 485 height 232
click at [293, 16] on button "Filter" at bounding box center [294, 18] width 19 height 6
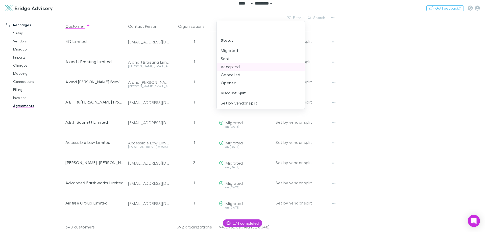
click at [251, 69] on li "Accepted" at bounding box center [261, 67] width 88 height 8
click at [385, 55] on div at bounding box center [242, 116] width 485 height 232
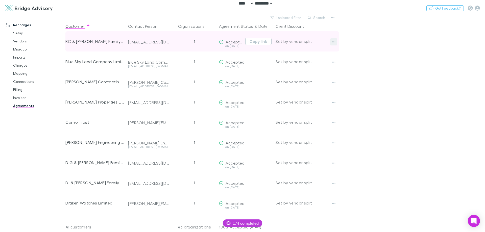
click at [334, 41] on icon "button" at bounding box center [334, 42] width 4 height 4
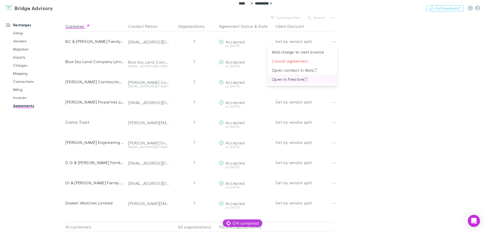
click at [304, 79] on p "Open in Firestore" at bounding box center [302, 79] width 61 height 6
click at [311, 17] on icon "button" at bounding box center [310, 18] width 4 height 4
paste input "**********"
type input "**********"
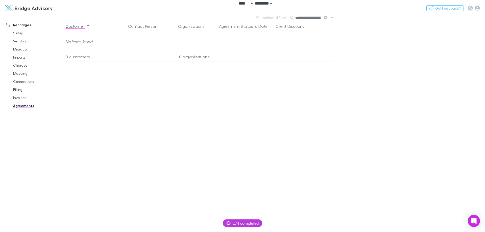
scroll to position [0, 14]
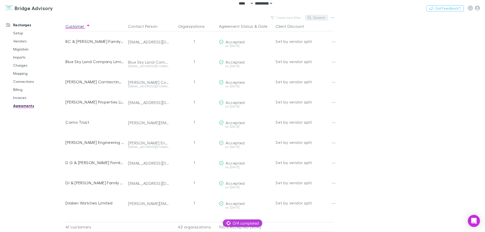
click at [317, 17] on button "Search" at bounding box center [316, 18] width 23 height 6
paste input "**********"
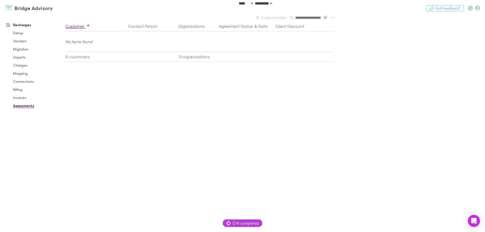
scroll to position [0, 14]
click at [374, 76] on main "**********" at bounding box center [275, 123] width 420 height 218
click at [296, 17] on input "**********" at bounding box center [307, 17] width 25 height 7
click at [380, 72] on main "**********" at bounding box center [275, 123] width 420 height 218
click at [326, 19] on icon at bounding box center [326, 18] width 4 height 4
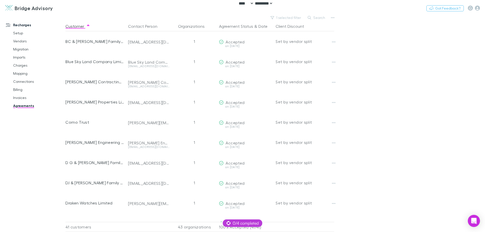
click at [376, 56] on main "1 selected filter Search Customer Contact Person Organizations Agreement Status…" at bounding box center [275, 123] width 420 height 218
click at [330, 17] on button "button" at bounding box center [332, 17] width 7 height 7
click at [366, 52] on div at bounding box center [242, 116] width 485 height 232
click at [296, 15] on button "1 selected filter" at bounding box center [286, 18] width 36 height 6
click at [298, 28] on icon "Clear" at bounding box center [299, 27] width 5 height 5
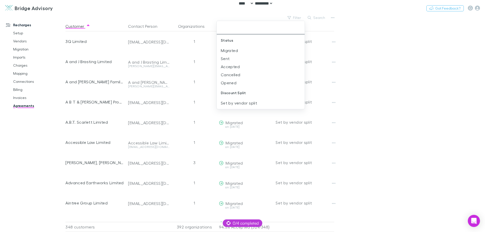
click at [318, 17] on div at bounding box center [242, 116] width 485 height 232
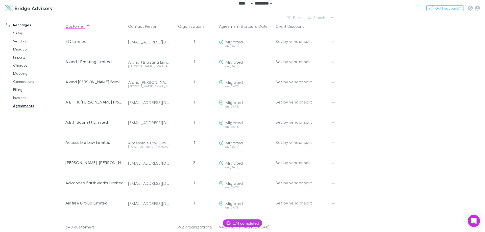
click at [318, 17] on button "Search" at bounding box center [316, 18] width 23 height 6
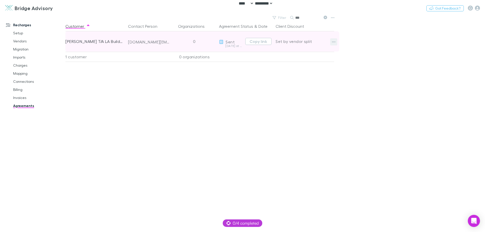
type input "***"
click at [331, 41] on button "button" at bounding box center [333, 41] width 7 height 7
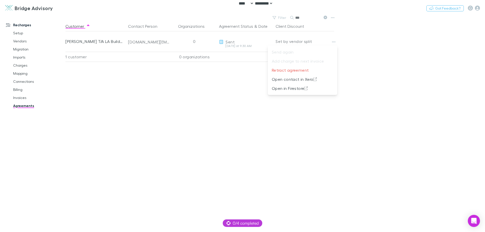
drag, startPoint x: 128, startPoint y: 42, endPoint x: 106, endPoint y: 42, distance: 22.2
click at [127, 42] on div at bounding box center [242, 116] width 485 height 232
click at [20, 96] on link "Invoices" at bounding box center [38, 98] width 60 height 8
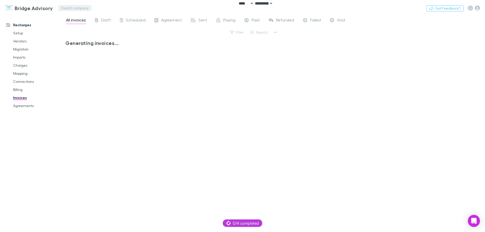
click at [70, 9] on button "Switch company" at bounding box center [74, 8] width 33 height 6
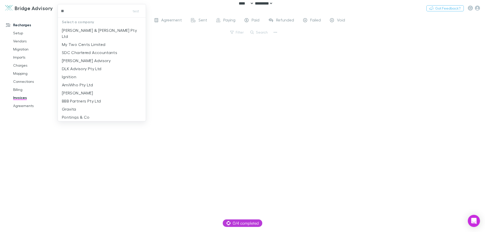
type input "***"
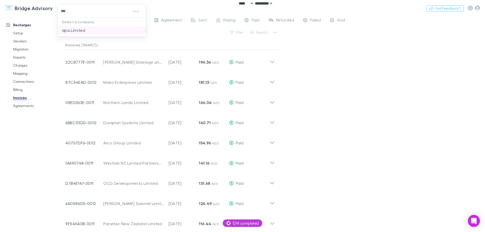
click at [79, 30] on p "dpa Limited" at bounding box center [73, 30] width 23 height 6
